Goal: Information Seeking & Learning: Learn about a topic

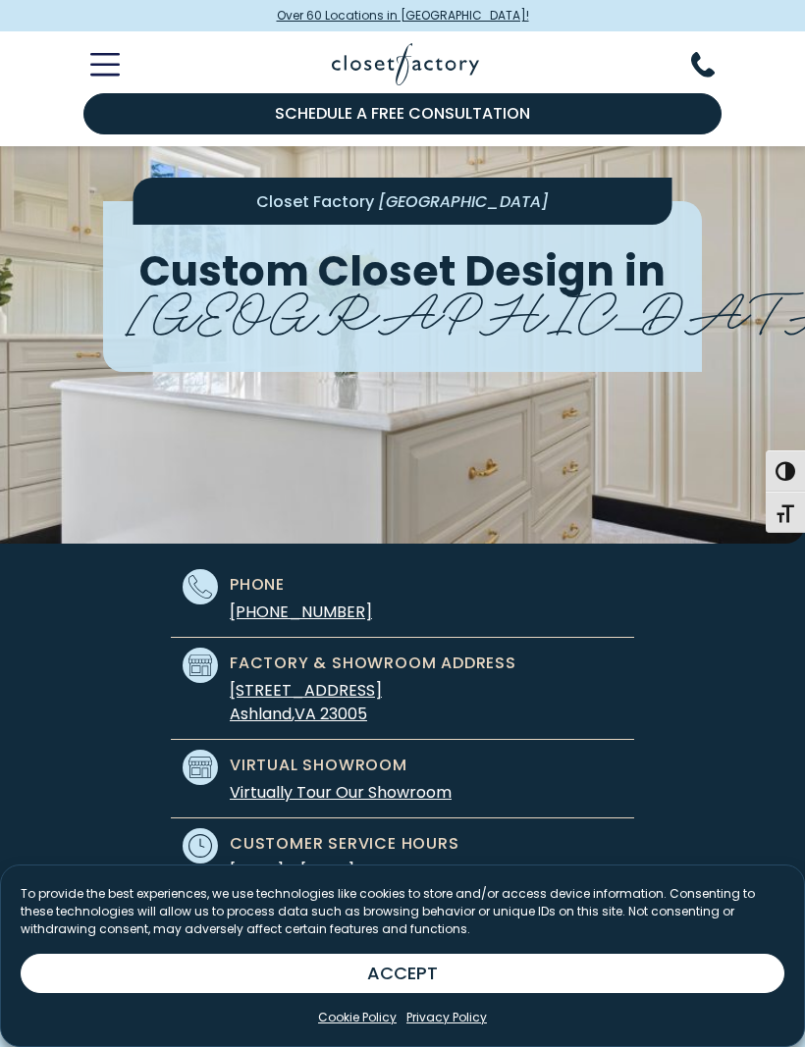
click at [113, 68] on icon "Toggle Mobile Menu" at bounding box center [104, 64] width 29 height 23
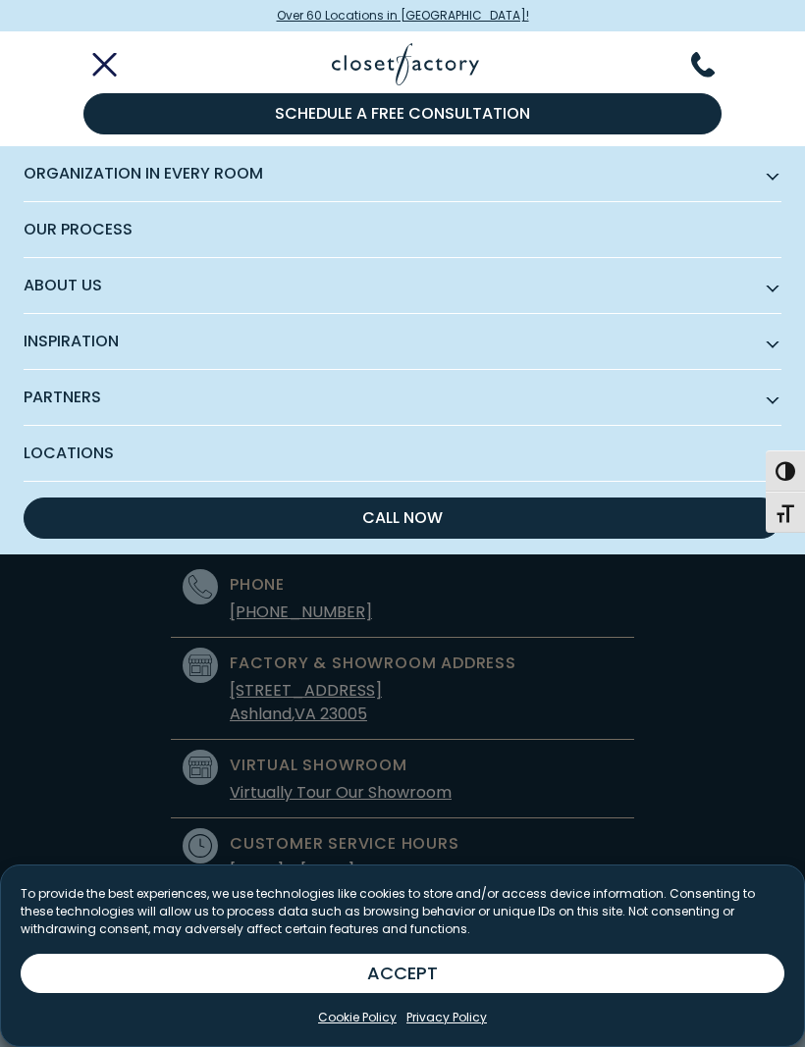
click at [337, 337] on span "Inspiration" at bounding box center [403, 342] width 758 height 56
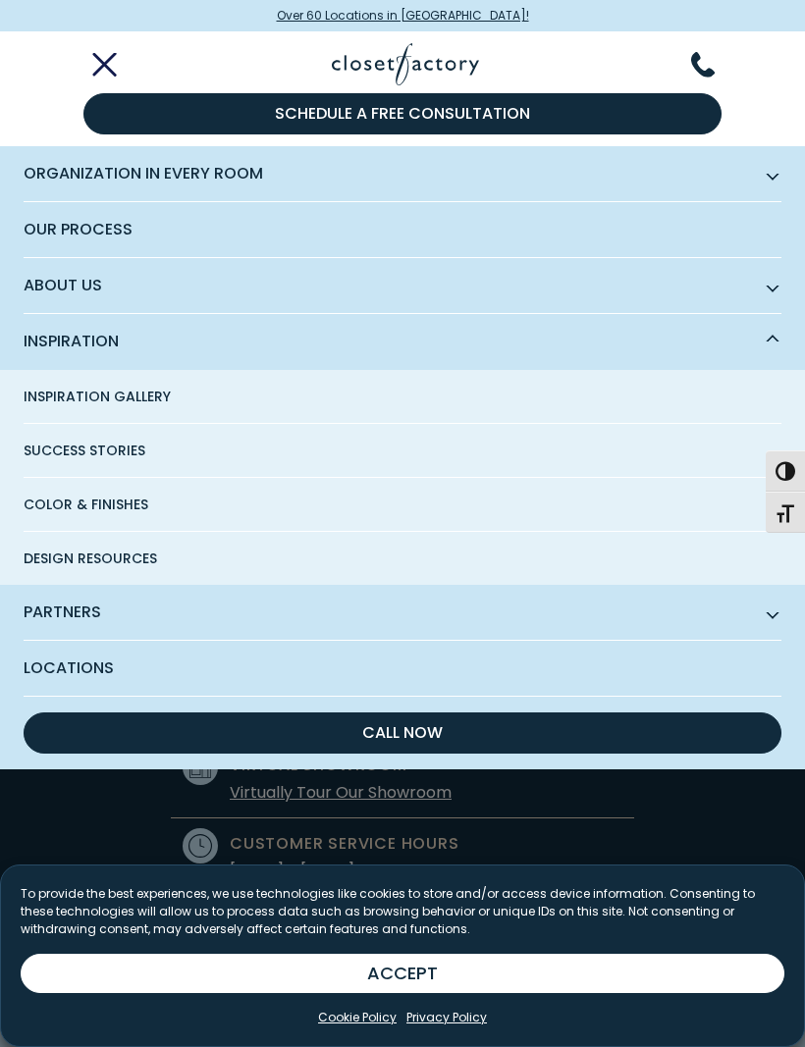
click at [206, 393] on link "Inspiration Gallery" at bounding box center [403, 397] width 758 height 54
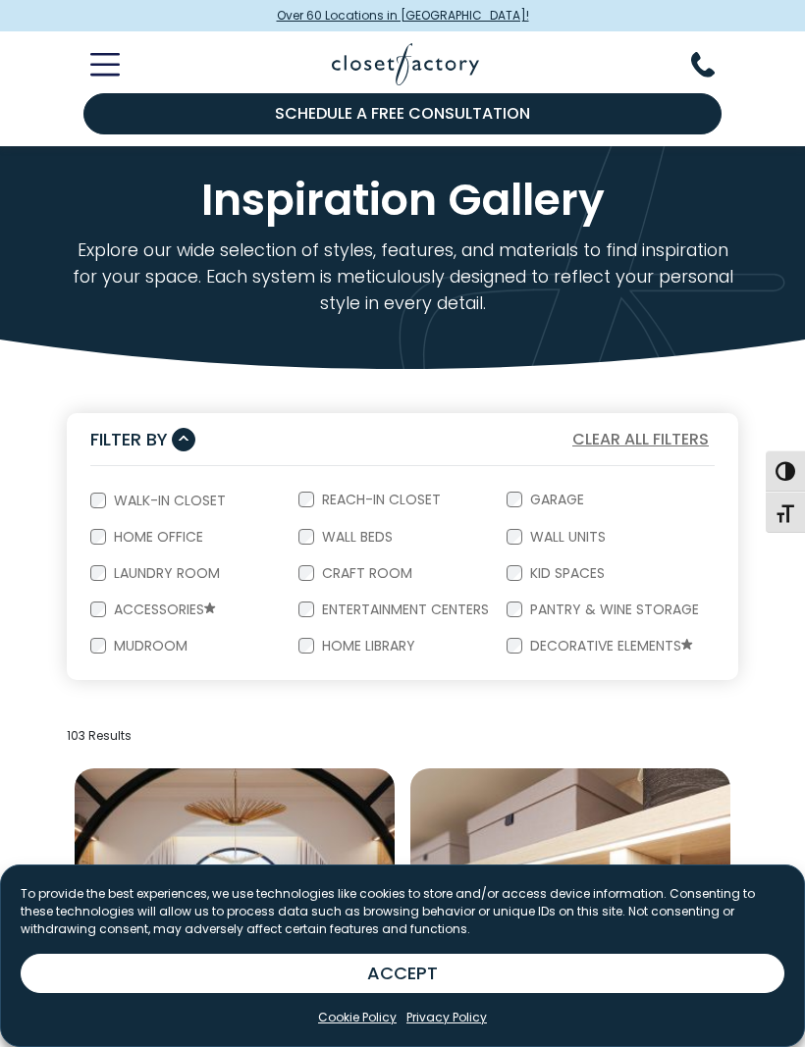
click at [461, 966] on button "ACCEPT" at bounding box center [402, 973] width 763 height 39
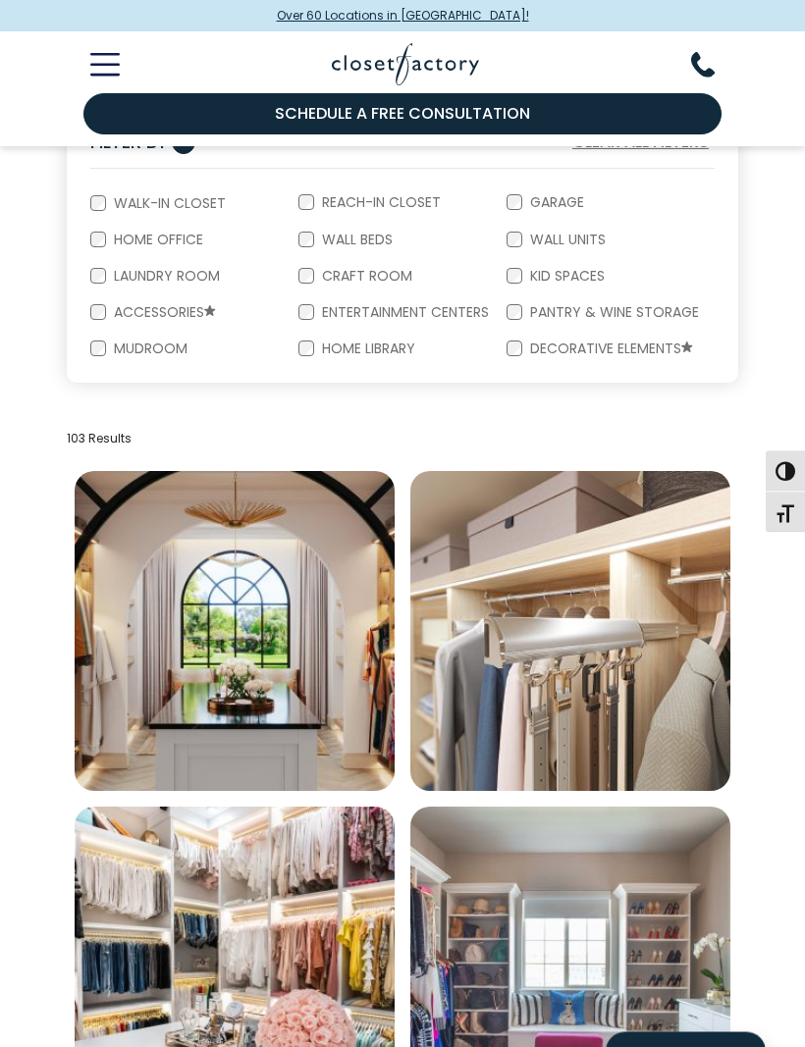
scroll to position [297, 0]
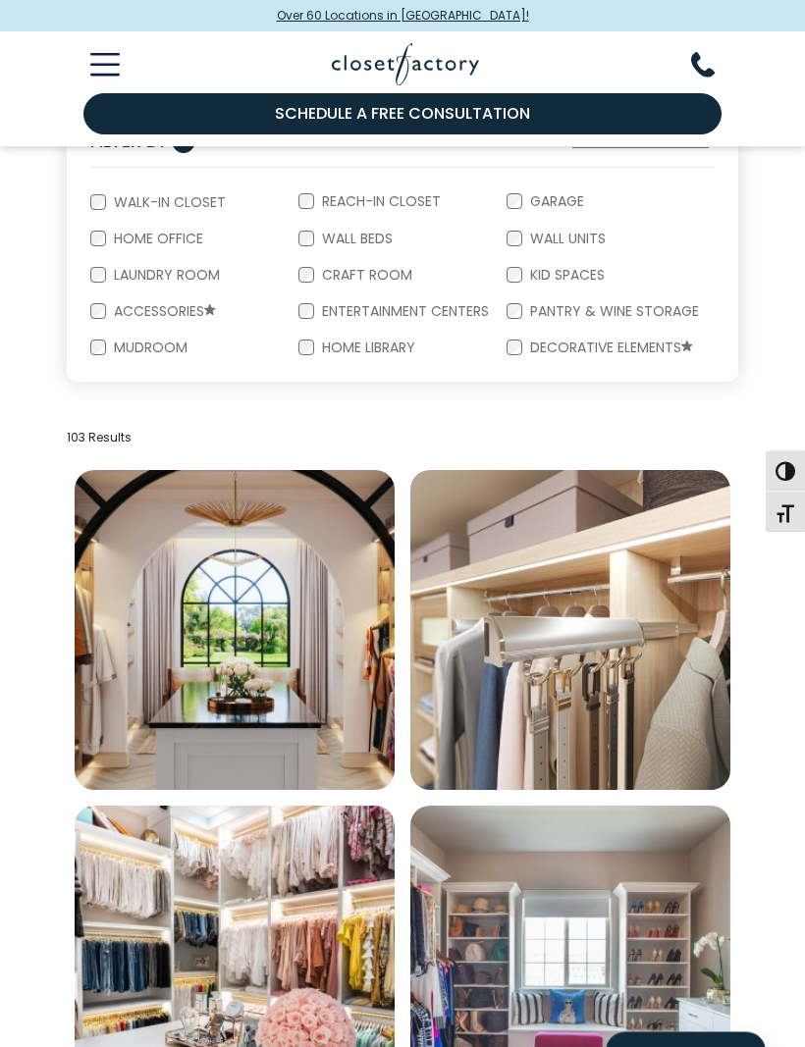
click at [599, 674] on img "Open inspiration gallery to preview enlarged image" at bounding box center [570, 631] width 320 height 320
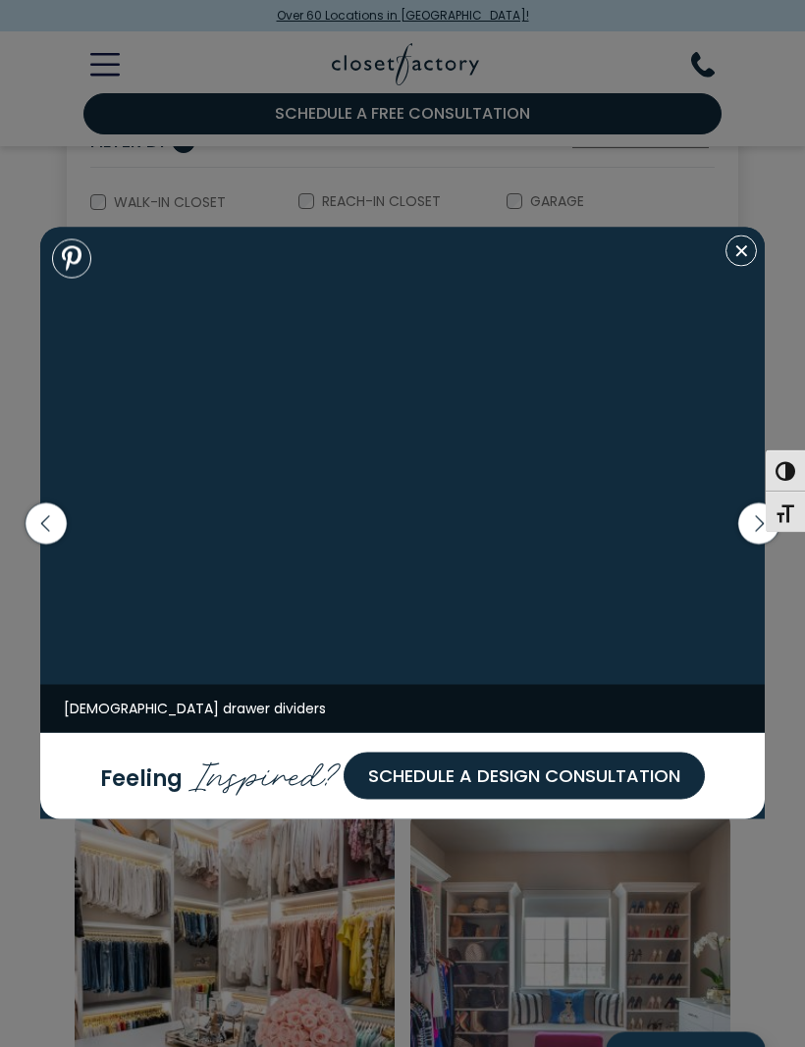
scroll to position [298, 0]
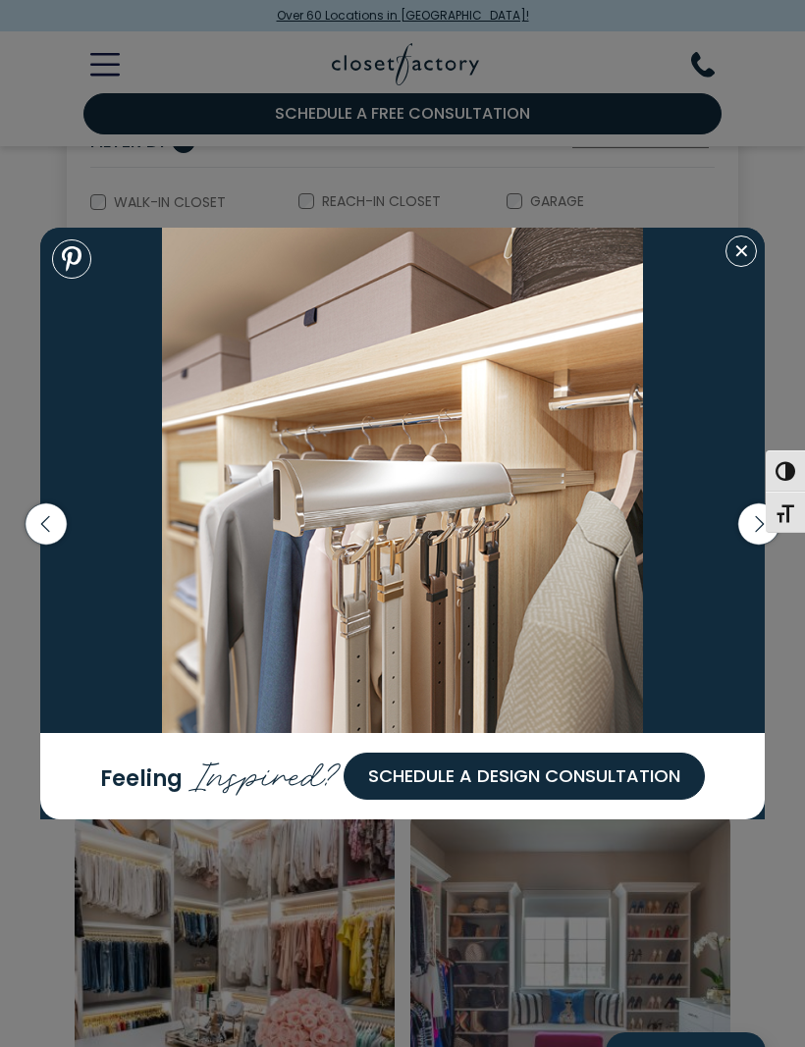
click at [754, 544] on icon "button" at bounding box center [758, 522] width 41 height 41
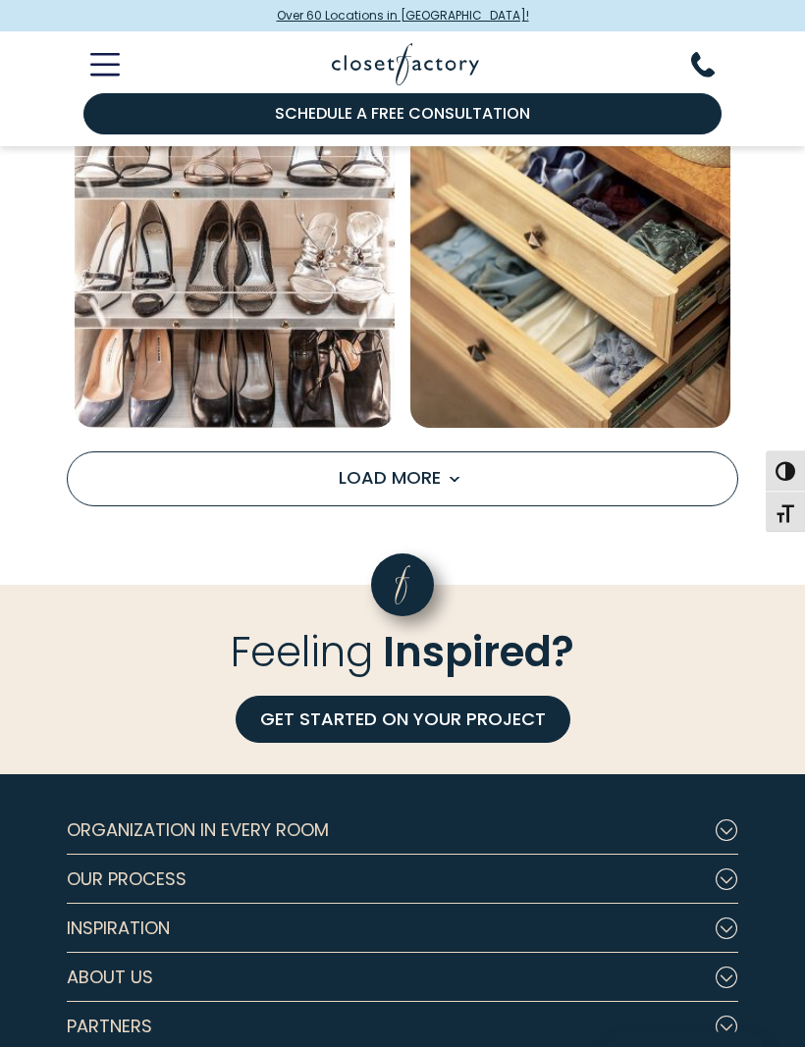
scroll to position [3010, 0]
click at [137, 477] on button "Load More" at bounding box center [402, 478] width 671 height 55
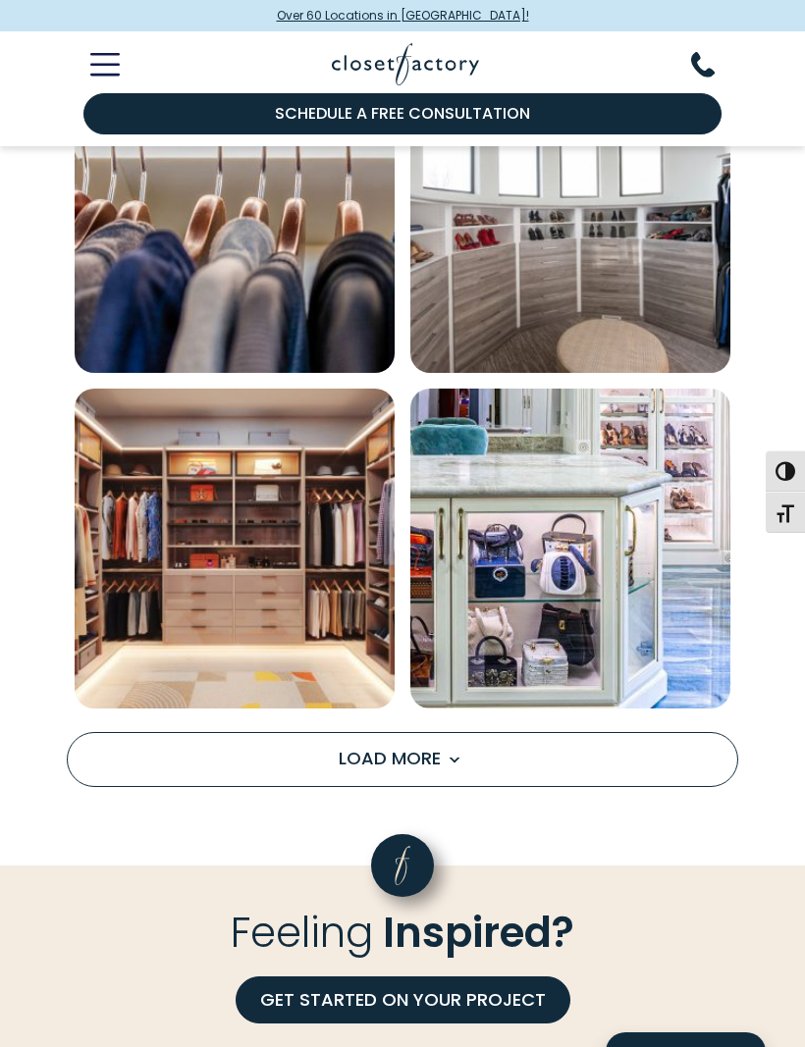
scroll to position [5460, 0]
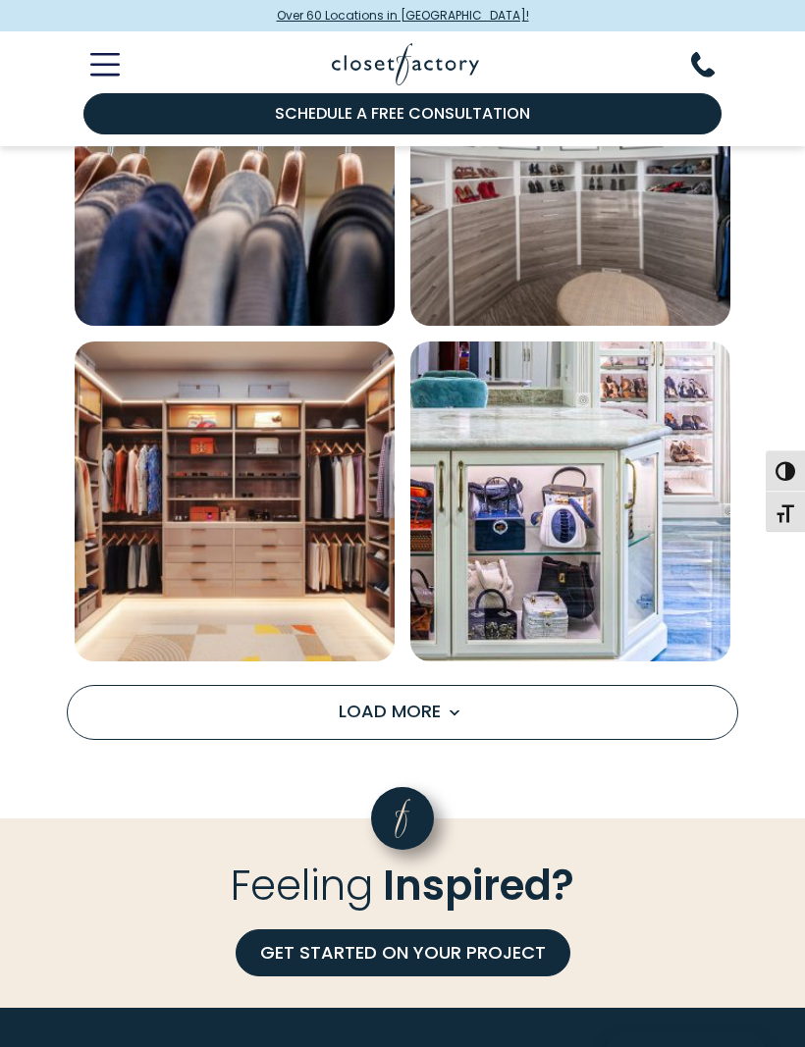
click at [649, 696] on button "Load More" at bounding box center [402, 713] width 671 height 55
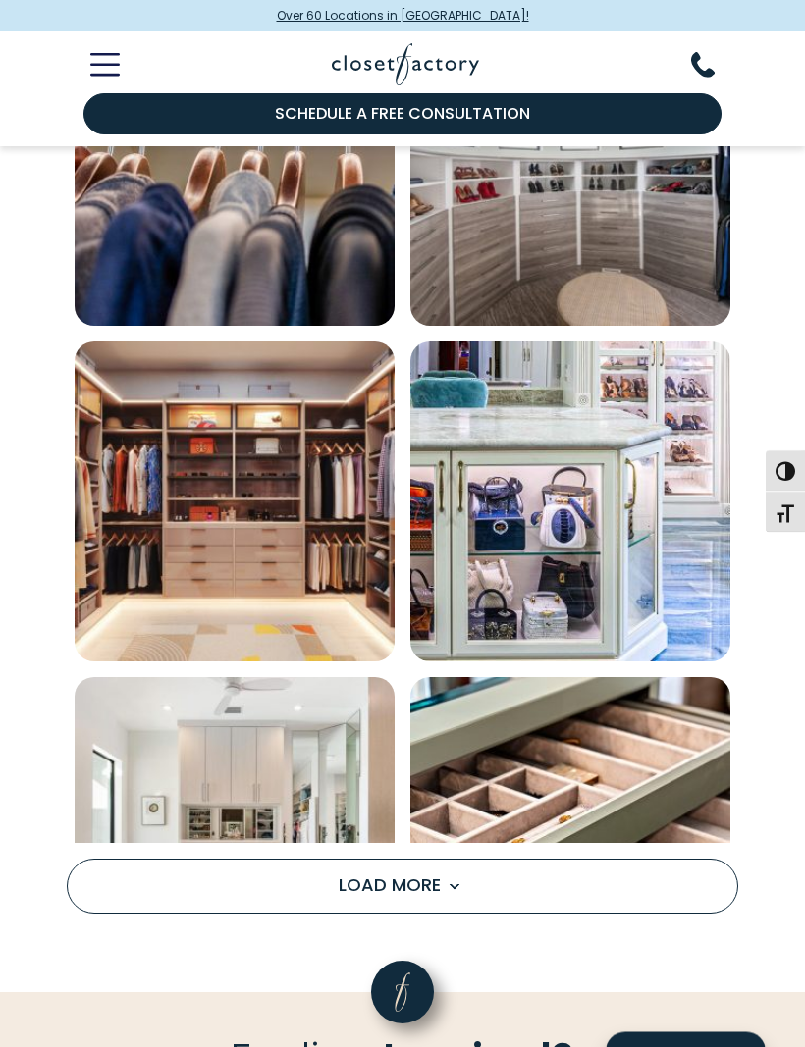
click at [664, 703] on img "Open inspiration gallery to preview enlarged image" at bounding box center [570, 838] width 320 height 320
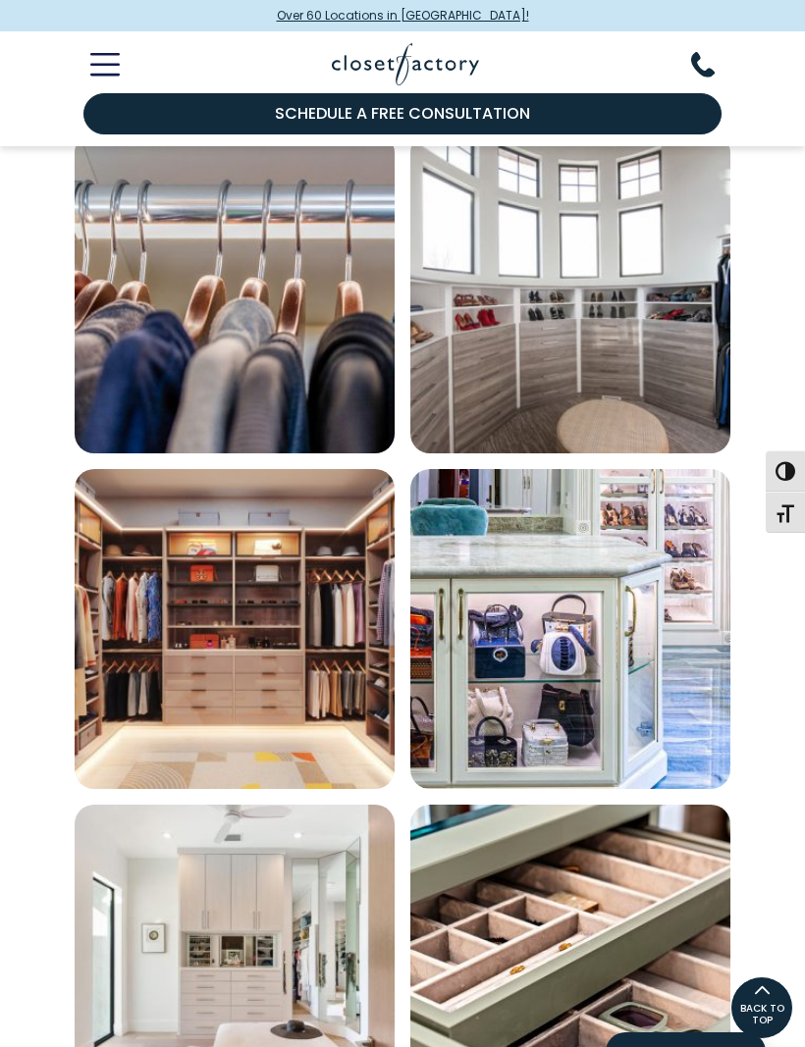
scroll to position [5331, 0]
